Goal: Transaction & Acquisition: Subscribe to service/newsletter

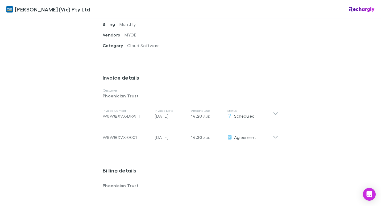
scroll to position [293, 0]
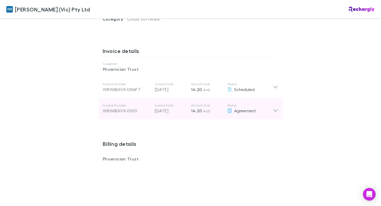
click at [273, 103] on icon at bounding box center [276, 108] width 6 height 11
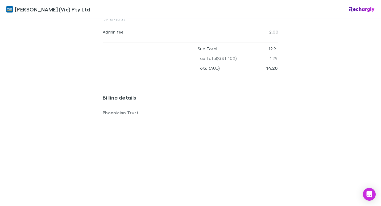
scroll to position [319, 0]
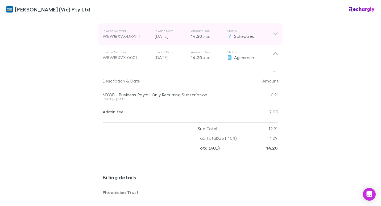
click at [273, 31] on icon at bounding box center [276, 34] width 6 height 6
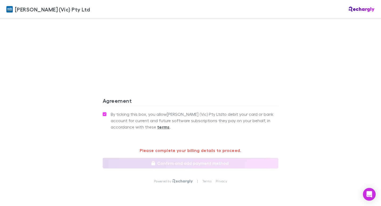
scroll to position [559, 0]
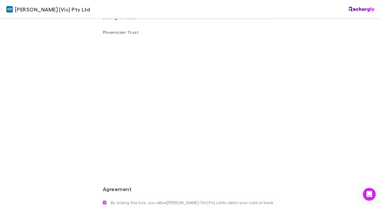
click at [85, 84] on div "William Buck (Vic) Pty Ltd William Buck (Vic) Pty Ltd Software subscriptions ag…" at bounding box center [190, 103] width 381 height 206
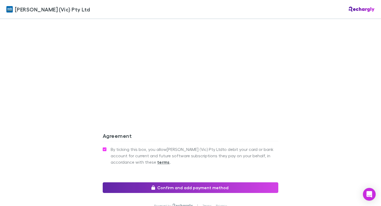
scroll to position [650, 0]
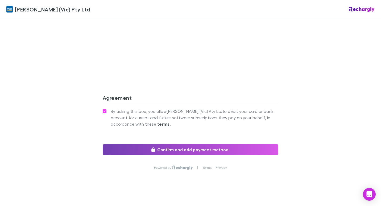
click at [175, 144] on button "Confirm and add payment method" at bounding box center [191, 149] width 176 height 11
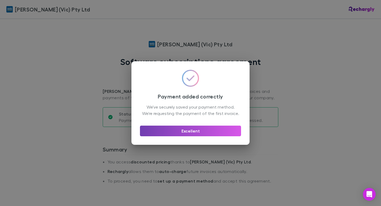
click at [190, 135] on button "Excellent" at bounding box center [190, 131] width 101 height 11
